Goal: Information Seeking & Learning: Find specific fact

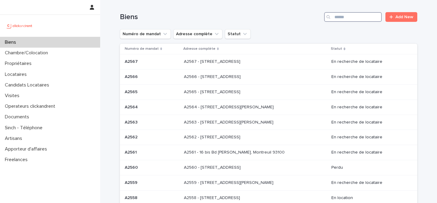
click at [345, 19] on input "Search" at bounding box center [353, 17] width 58 height 10
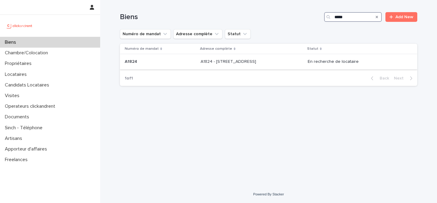
type input "*****"
click at [261, 65] on div "A1824 - [STREET_ADDRESS][GEOGRAPHIC_DATA] A1824 - [STREET_ADDRESS]" at bounding box center [251, 62] width 102 height 10
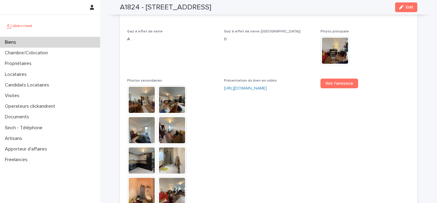
scroll to position [1463, 0]
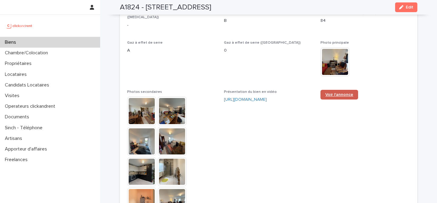
click at [337, 90] on link "Voir l'annonce" at bounding box center [339, 95] width 38 height 10
click at [325, 92] on span "Voir l'annonce" at bounding box center [339, 94] width 28 height 4
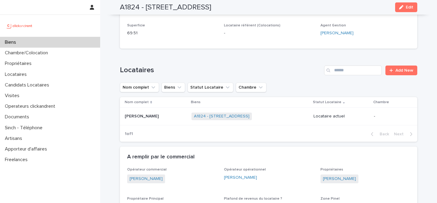
scroll to position [175, 0]
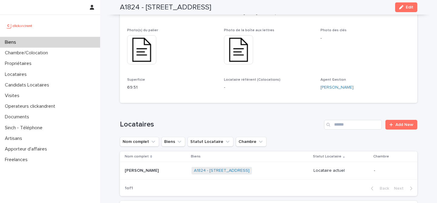
click at [359, 60] on span "Photo des clés -" at bounding box center [364, 49] width 89 height 42
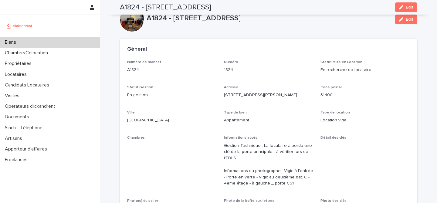
scroll to position [0, 0]
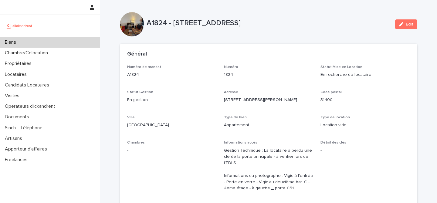
drag, startPoint x: 170, startPoint y: 23, endPoint x: 313, endPoint y: 25, distance: 143.2
click at [313, 25] on p "A1824 - [STREET_ADDRESS]" at bounding box center [268, 23] width 244 height 9
copy p "[STREET_ADDRESS][PERSON_NAME]"
drag, startPoint x: 171, startPoint y: 24, endPoint x: 314, endPoint y: 23, distance: 143.1
click at [314, 23] on p "A1824 - [STREET_ADDRESS]" at bounding box center [268, 23] width 244 height 9
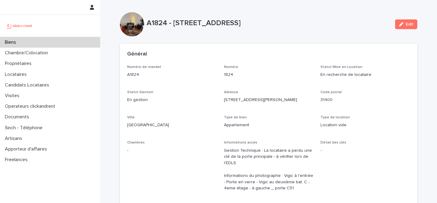
copy p "[STREET_ADDRESS][PERSON_NAME]"
click at [312, 46] on div "Général" at bounding box center [268, 54] width 297 height 21
drag, startPoint x: 373, startPoint y: 22, endPoint x: 172, endPoint y: 25, distance: 201.4
click at [172, 25] on p "A1824 - [STREET_ADDRESS]" at bounding box center [268, 23] width 244 height 9
copy p "[STREET_ADDRESS]"
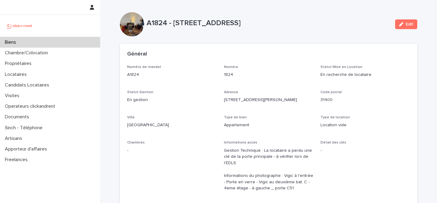
click at [52, 45] on div "Biens" at bounding box center [50, 42] width 100 height 11
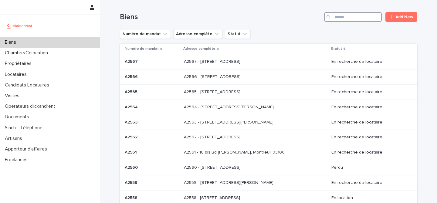
click at [343, 18] on input "Search" at bounding box center [353, 17] width 58 height 10
paste input "*****"
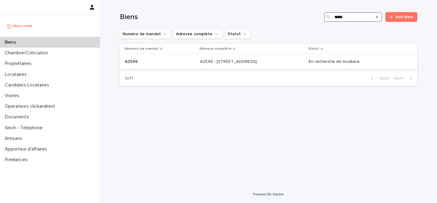
type input "*****"
click at [226, 66] on div "A2546 - [STREET_ADDRESS] - [STREET_ADDRESS]" at bounding box center [252, 62] width 104 height 10
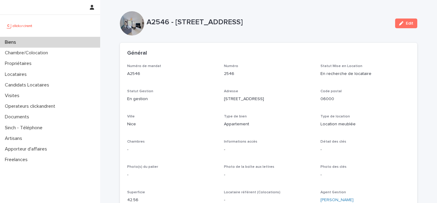
scroll to position [1, 0]
click at [50, 40] on div "Biens" at bounding box center [50, 42] width 100 height 11
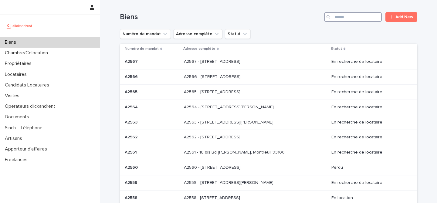
click at [346, 18] on input "Search" at bounding box center [353, 17] width 58 height 10
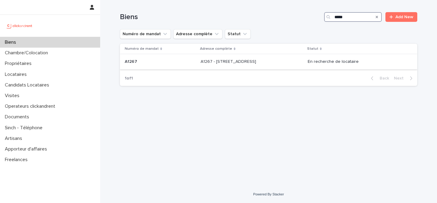
type input "*****"
click at [266, 67] on td "A1267 - [STREET_ADDRESS][GEOGRAPHIC_DATA][STREET_ADDRESS]" at bounding box center [251, 61] width 107 height 15
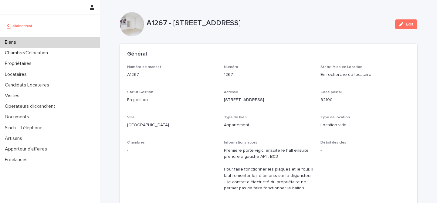
click at [56, 43] on div "Biens" at bounding box center [50, 42] width 100 height 11
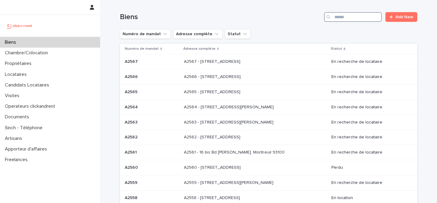
click at [351, 17] on input "Search" at bounding box center [353, 17] width 58 height 10
paste input "*****"
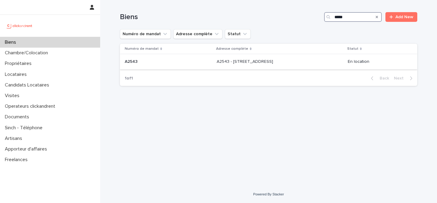
type input "*****"
click at [260, 57] on div "A2543 - [STREET_ADDRESS] 95240 A2543 - [STREET_ADDRESS]" at bounding box center [280, 62] width 126 height 10
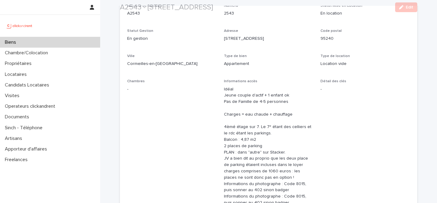
scroll to position [66, 0]
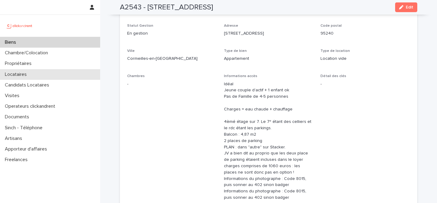
click at [48, 73] on div "Locataires" at bounding box center [50, 74] width 100 height 11
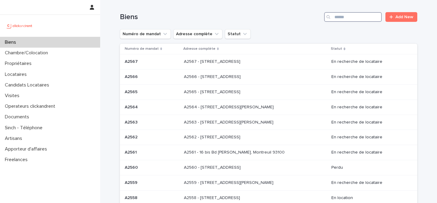
click at [345, 15] on input "Search" at bounding box center [353, 17] width 58 height 10
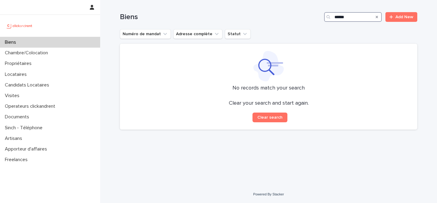
click at [341, 17] on input "******" at bounding box center [353, 17] width 58 height 10
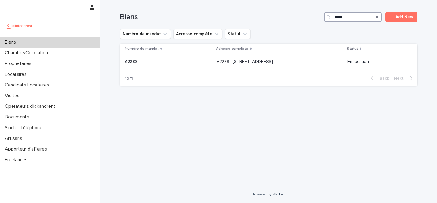
click at [350, 19] on input "*****" at bounding box center [353, 17] width 58 height 10
drag, startPoint x: 352, startPoint y: 17, endPoint x: 301, endPoint y: 11, distance: 51.3
click at [301, 11] on div "Biens ***** Add New" at bounding box center [268, 14] width 297 height 29
paste input "Search"
type input "*****"
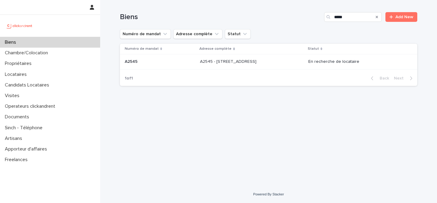
click at [242, 62] on p "A2545 - 45 Rue de Tourtille, Paris 75020" at bounding box center [229, 61] width 58 height 6
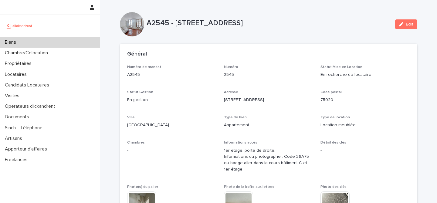
click at [35, 40] on div "Biens" at bounding box center [50, 42] width 100 height 11
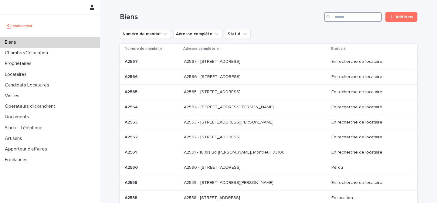
click at [346, 18] on input "Search" at bounding box center [353, 17] width 58 height 10
paste input "**********"
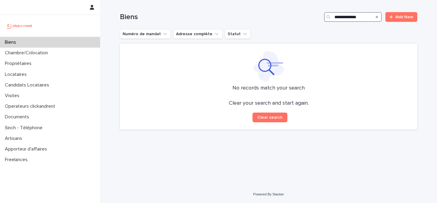
drag, startPoint x: 364, startPoint y: 17, endPoint x: 293, endPoint y: 10, distance: 71.0
click at [291, 10] on div "**********" at bounding box center [268, 14] width 297 height 29
paste input "Search"
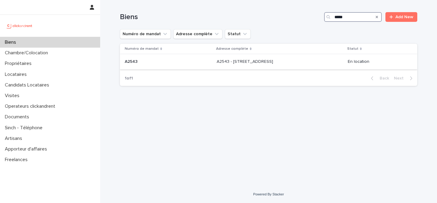
type input "*****"
click at [268, 64] on p "A2543 - [STREET_ADDRESS]" at bounding box center [246, 61] width 58 height 6
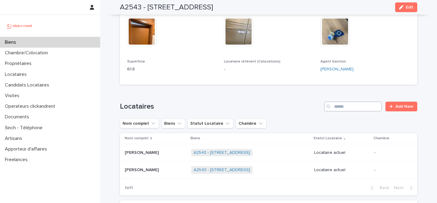
scroll to position [332, 0]
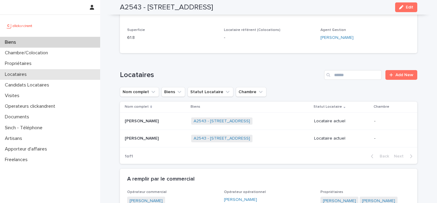
click at [36, 75] on div "Locataires" at bounding box center [50, 74] width 100 height 11
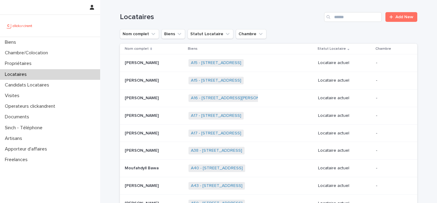
click at [305, 23] on div "Locataires Add New" at bounding box center [268, 14] width 297 height 29
click at [176, 62] on p at bounding box center [154, 62] width 59 height 5
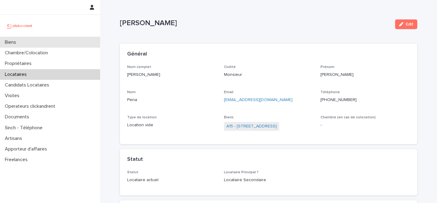
click at [43, 42] on div "Biens" at bounding box center [50, 42] width 100 height 11
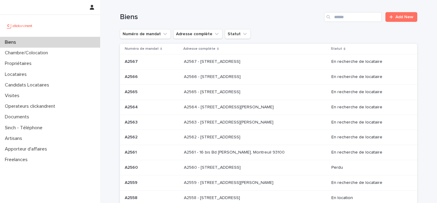
click at [52, 44] on div "Biens" at bounding box center [50, 42] width 100 height 11
click at [314, 28] on div "Biens Add New" at bounding box center [268, 14] width 297 height 29
click at [343, 18] on input "Search" at bounding box center [353, 17] width 58 height 10
paste input "*****"
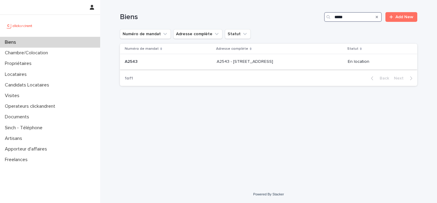
type input "*****"
click at [274, 61] on p "A2543 - [STREET_ADDRESS]" at bounding box center [246, 61] width 58 height 6
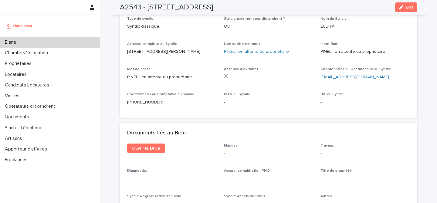
scroll to position [2180, 0]
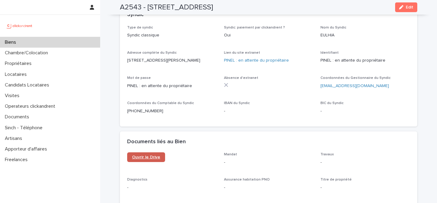
click at [146, 155] on span "Ouvrir le Drive" at bounding box center [146, 157] width 28 height 4
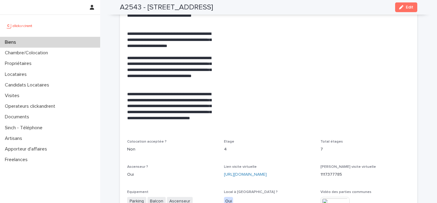
scroll to position [1281, 0]
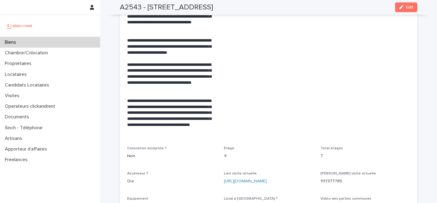
click at [29, 41] on div "Biens" at bounding box center [50, 42] width 100 height 11
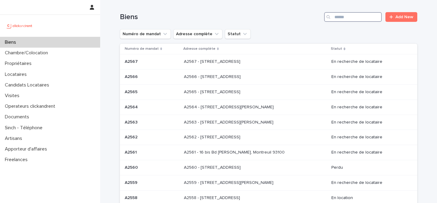
click at [345, 18] on input "Search" at bounding box center [353, 17] width 58 height 10
paste input "*****"
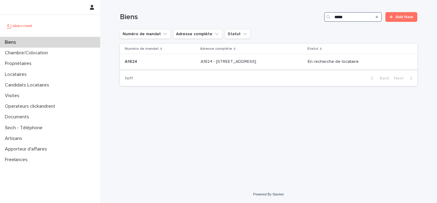
type input "*****"
click at [252, 63] on p "A1824 - [STREET_ADDRESS]" at bounding box center [228, 61] width 57 height 6
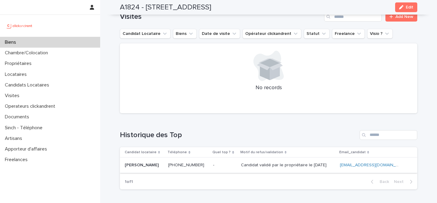
scroll to position [2257, 0]
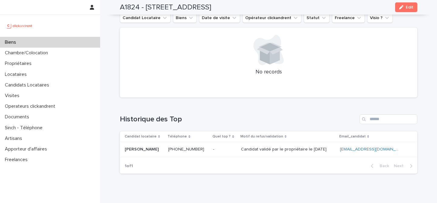
click at [325, 154] on div "Loading... Saving… Historique des Top Candidat locataire Téléphone Quel top ? M…" at bounding box center [268, 140] width 297 height 76
click at [251, 102] on div "Loading... Saving… Historique des Top Candidat locataire Téléphone Quel top ? M…" at bounding box center [268, 140] width 297 height 76
click at [239, 102] on div "Loading... Saving… Historique des Top Candidat locataire Téléphone Quel top ? M…" at bounding box center [268, 140] width 297 height 76
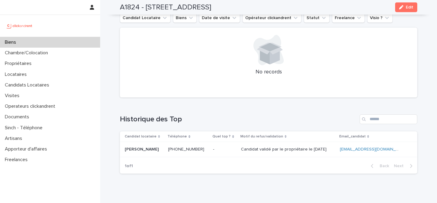
click at [239, 102] on div "Loading... Saving… Historique des Top Candidat locataire Téléphone Quel top ? M…" at bounding box center [268, 140] width 297 height 76
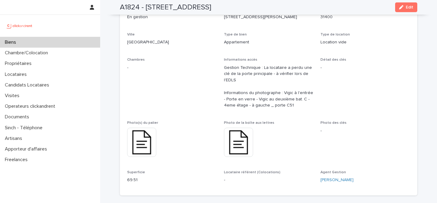
scroll to position [0, 0]
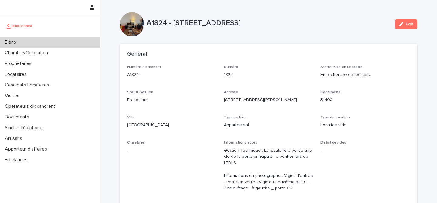
click at [254, 14] on div "A1824 - 3 Avenue du Marechal de Lattre de Tassigny, Toulouse 31400 Edit" at bounding box center [268, 24] width 297 height 24
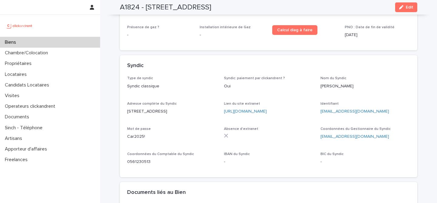
scroll to position [2254, 0]
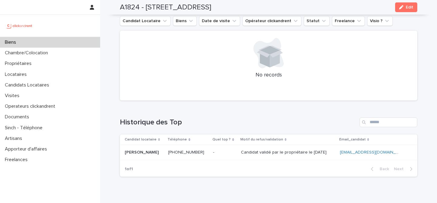
drag, startPoint x: 274, startPoint y: 165, endPoint x: 275, endPoint y: 162, distance: 3.5
click at [273, 118] on h1 "Historique des Top" at bounding box center [238, 122] width 237 height 9
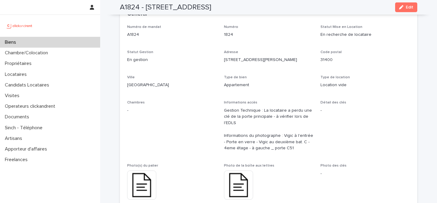
scroll to position [0, 0]
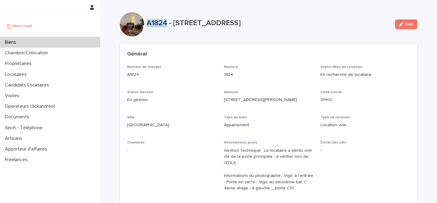
drag, startPoint x: 145, startPoint y: 22, endPoint x: 165, endPoint y: 24, distance: 20.7
click at [165, 24] on p "A1824 - [STREET_ADDRESS]" at bounding box center [268, 23] width 244 height 9
copy p "A1824"
click at [29, 44] on div "Biens" at bounding box center [50, 42] width 100 height 11
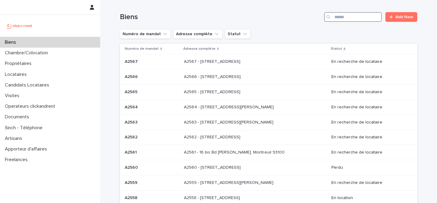
click at [345, 18] on input "Search" at bounding box center [353, 17] width 58 height 10
paste input "****"
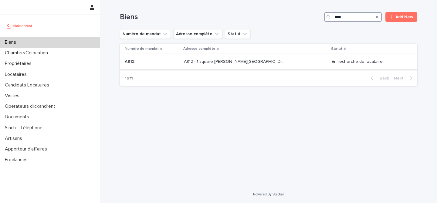
type input "****"
click at [255, 59] on p "A812 - 1 square Anatole France, Saint-Cyr-L’ecole 78210" at bounding box center [235, 61] width 102 height 6
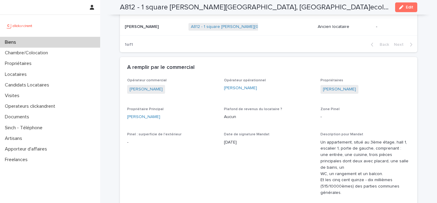
scroll to position [412, 0]
click at [146, 114] on link "Marina Da Silva" at bounding box center [143, 117] width 33 height 6
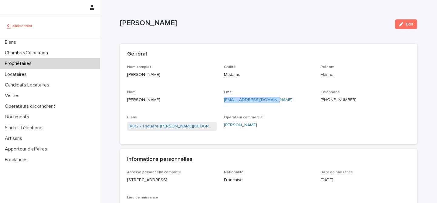
drag, startPoint x: 265, startPoint y: 100, endPoint x: 220, endPoint y: 101, distance: 44.3
click at [220, 101] on div "Nom complet Marina Da Silva Civilité Madame Prénom Marina Nom Da Silva Email da…" at bounding box center [268, 101] width 283 height 72
copy link "da.silva.marina@live.fr"
click at [164, 86] on div "Nom complet Marina Da Silva Civilité Madame Prénom Marina Nom Da Silva Email da…" at bounding box center [268, 101] width 283 height 72
drag, startPoint x: 157, startPoint y: 74, endPoint x: 123, endPoint y: 76, distance: 34.3
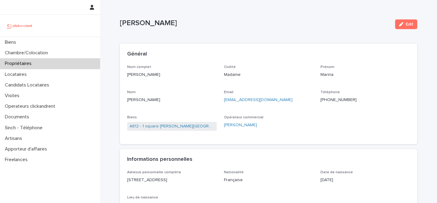
click at [123, 76] on div "Nom complet Marina Da Silva Civilité Madame Prénom Marina Nom Da Silva Email da…" at bounding box center [268, 104] width 297 height 79
copy p "Marina Da Silva"
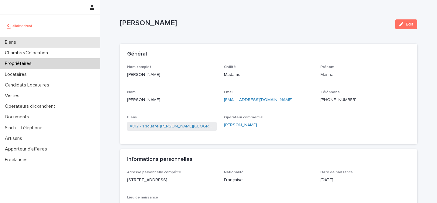
click at [47, 43] on div "Biens" at bounding box center [50, 42] width 100 height 11
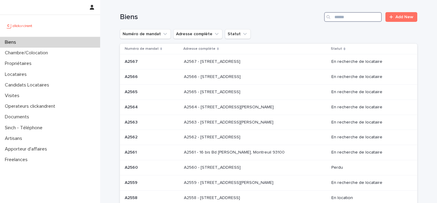
click at [345, 17] on input "Search" at bounding box center [353, 17] width 58 height 10
paste input "****"
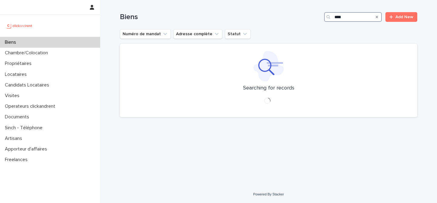
type input "****"
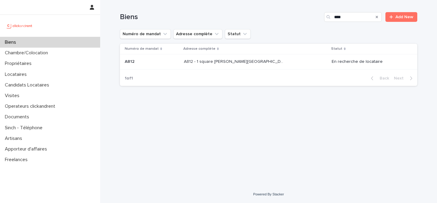
click at [273, 61] on p "A812 - 1 square Anatole France, Saint-Cyr-L’ecole 78210" at bounding box center [235, 61] width 102 height 6
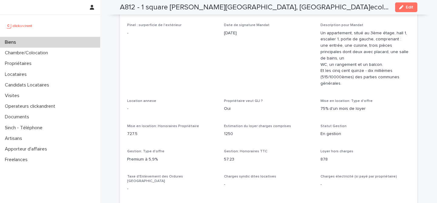
scroll to position [521, 0]
click at [322, 156] on p "878" at bounding box center [364, 159] width 89 height 6
copy p "878"
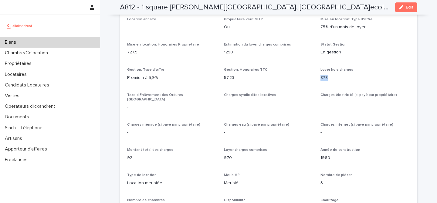
scroll to position [604, 0]
click at [127, 154] on p "92" at bounding box center [171, 157] width 89 height 6
copy p "92"
